Goal: Information Seeking & Learning: Learn about a topic

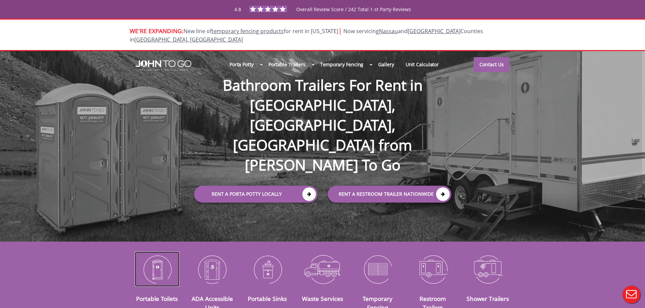
click at [146, 270] on img at bounding box center [157, 269] width 45 height 35
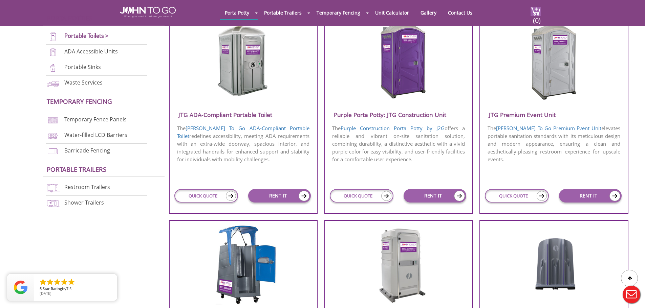
scroll to position [271, 0]
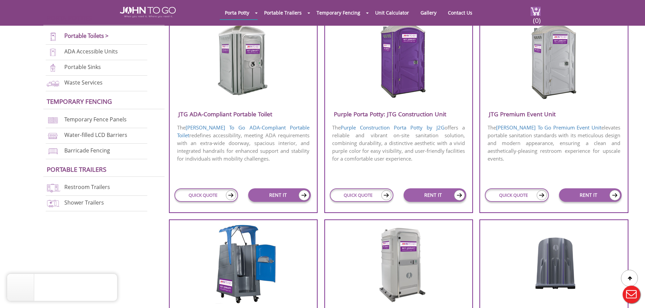
click at [541, 89] on img at bounding box center [553, 60] width 65 height 78
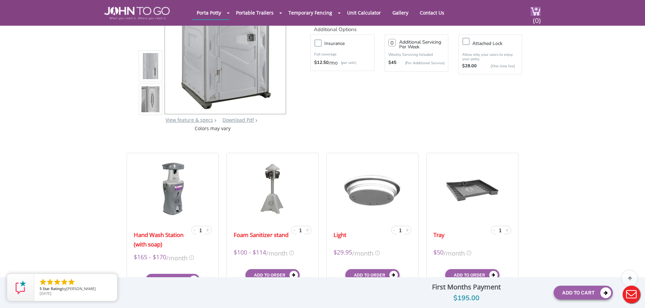
scroll to position [102, 0]
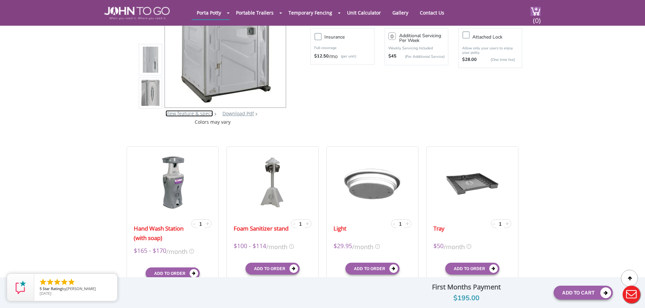
click at [194, 110] on link "View feature & specs" at bounding box center [189, 113] width 47 height 6
